Goal: Task Accomplishment & Management: Use online tool/utility

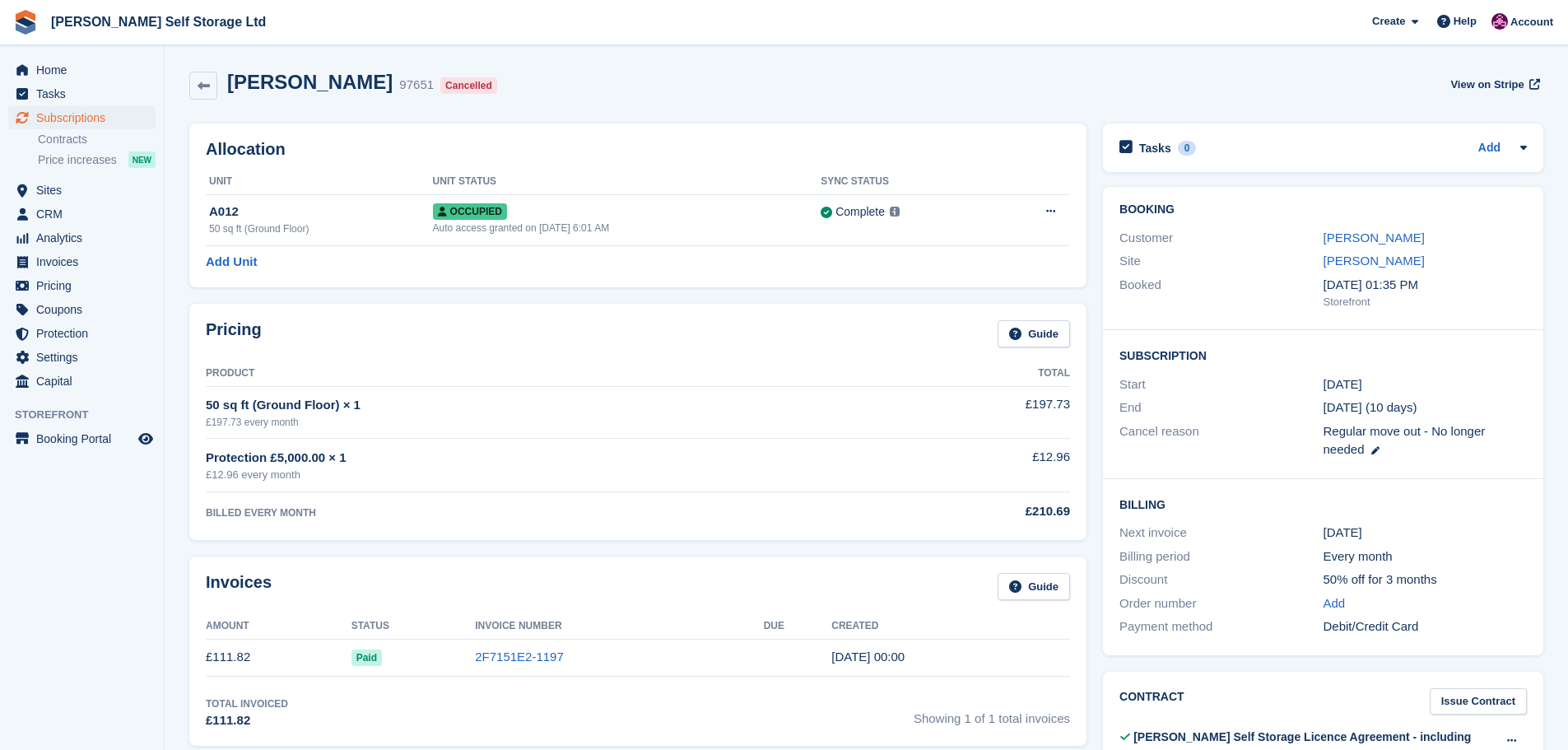
click at [67, 67] on span "Home" at bounding box center [85, 70] width 99 height 23
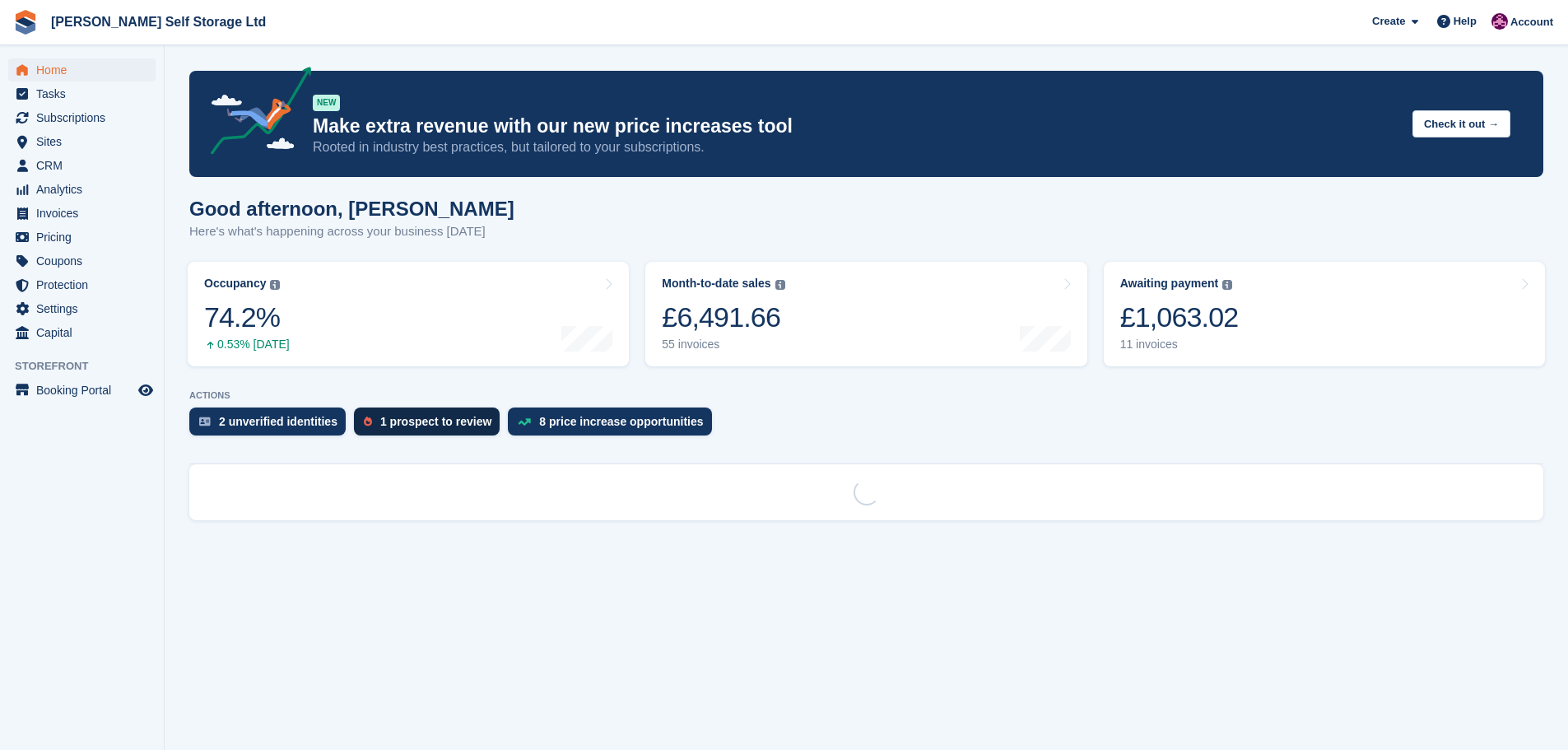
click at [405, 433] on div "1 prospect to review" at bounding box center [427, 421] width 145 height 28
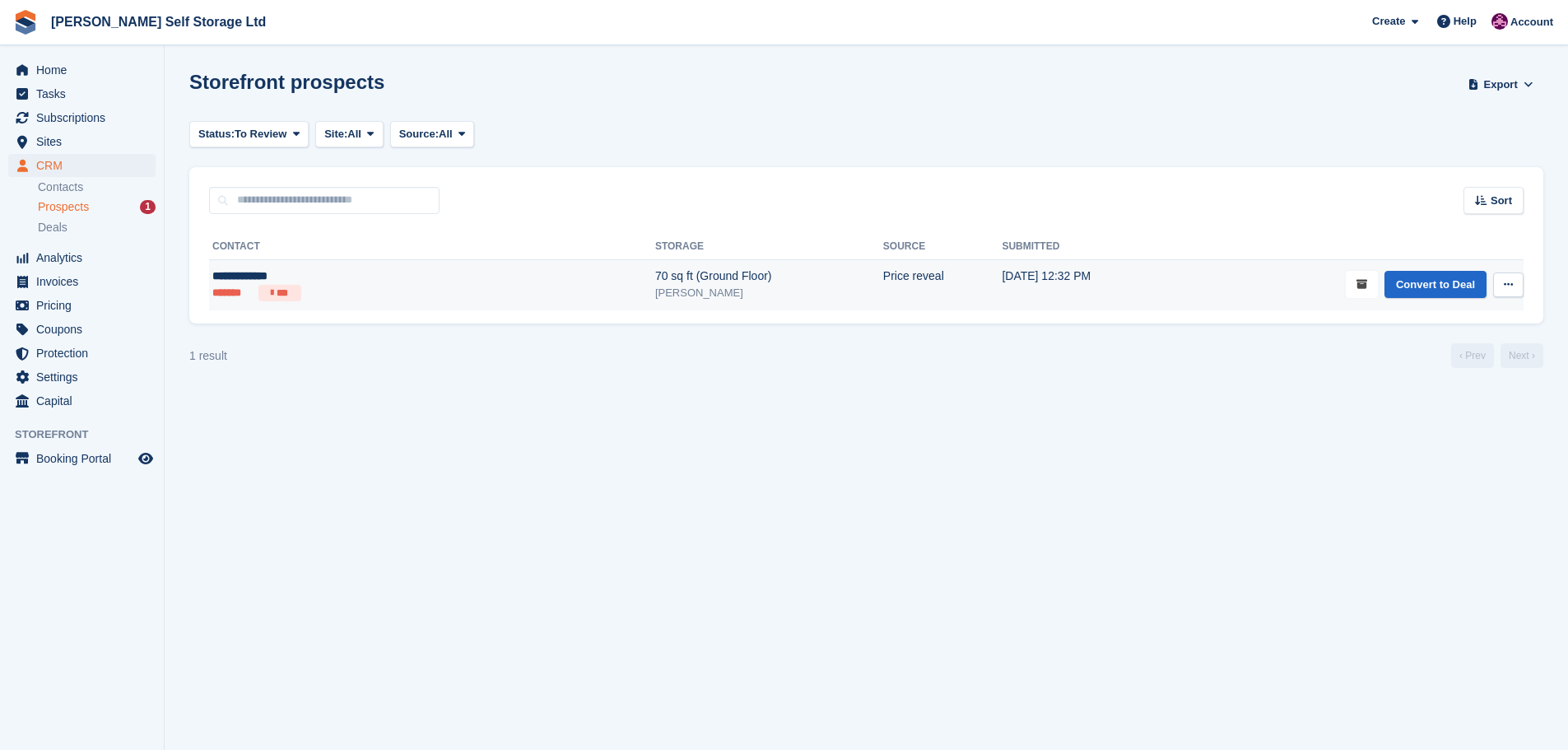
drag, startPoint x: 1357, startPoint y: 282, endPoint x: 1315, endPoint y: 282, distance: 42.0
click at [1356, 282] on button "submit" at bounding box center [1362, 284] width 32 height 27
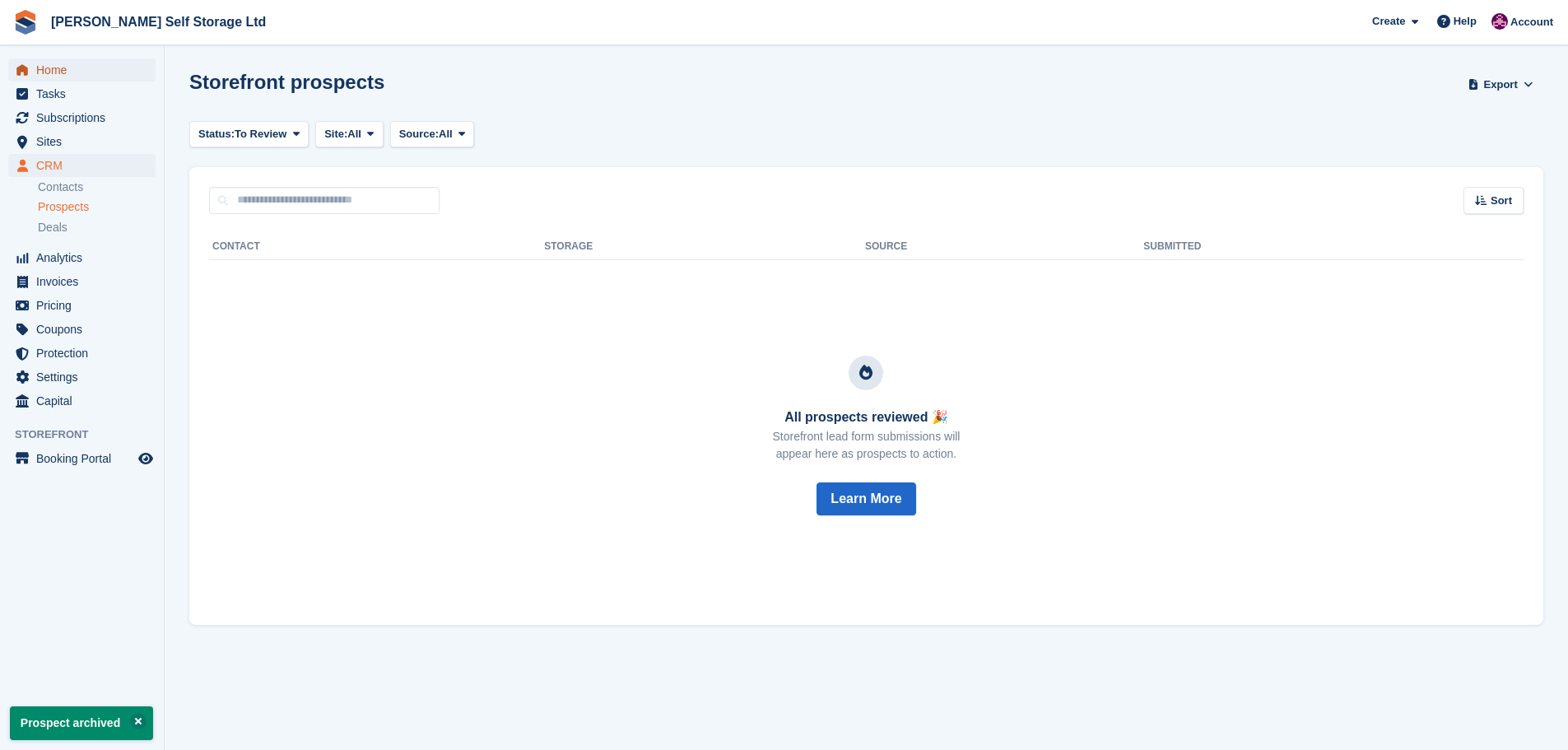
click at [47, 74] on span "Home" at bounding box center [85, 70] width 99 height 23
